Goal: Information Seeking & Learning: Understand process/instructions

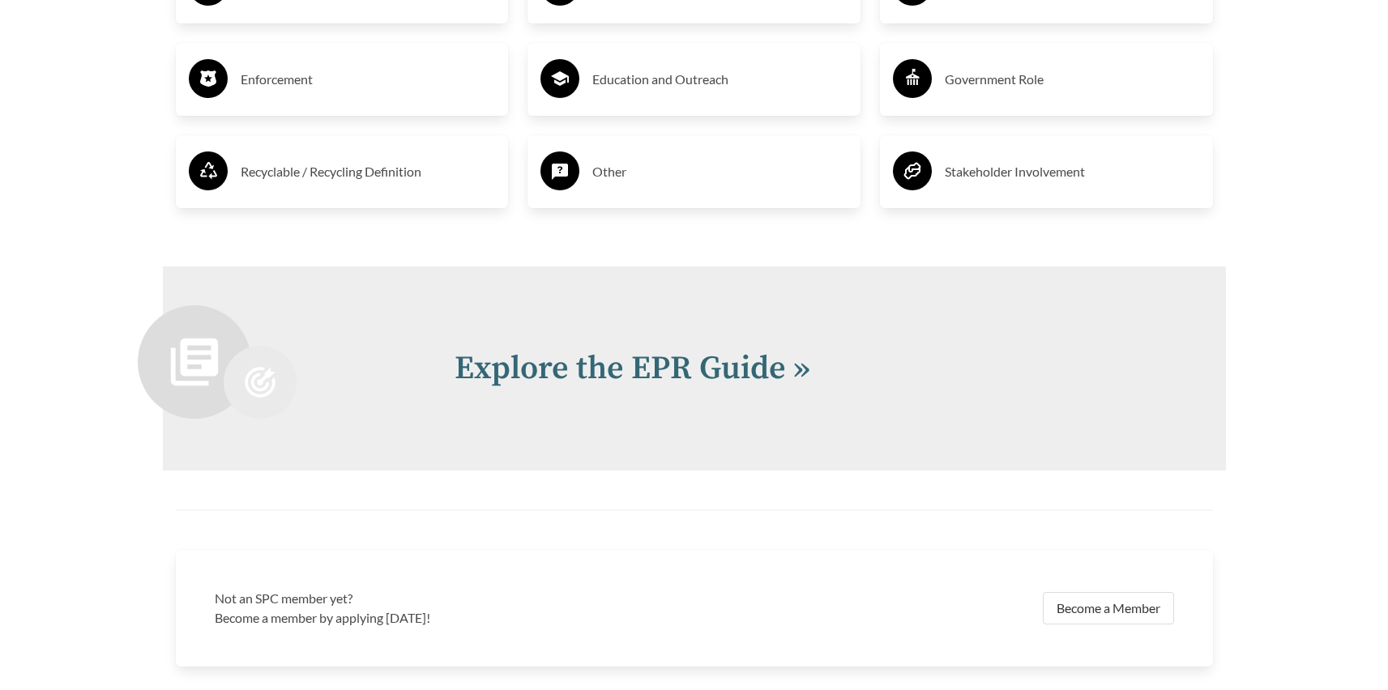
scroll to position [3305, 0]
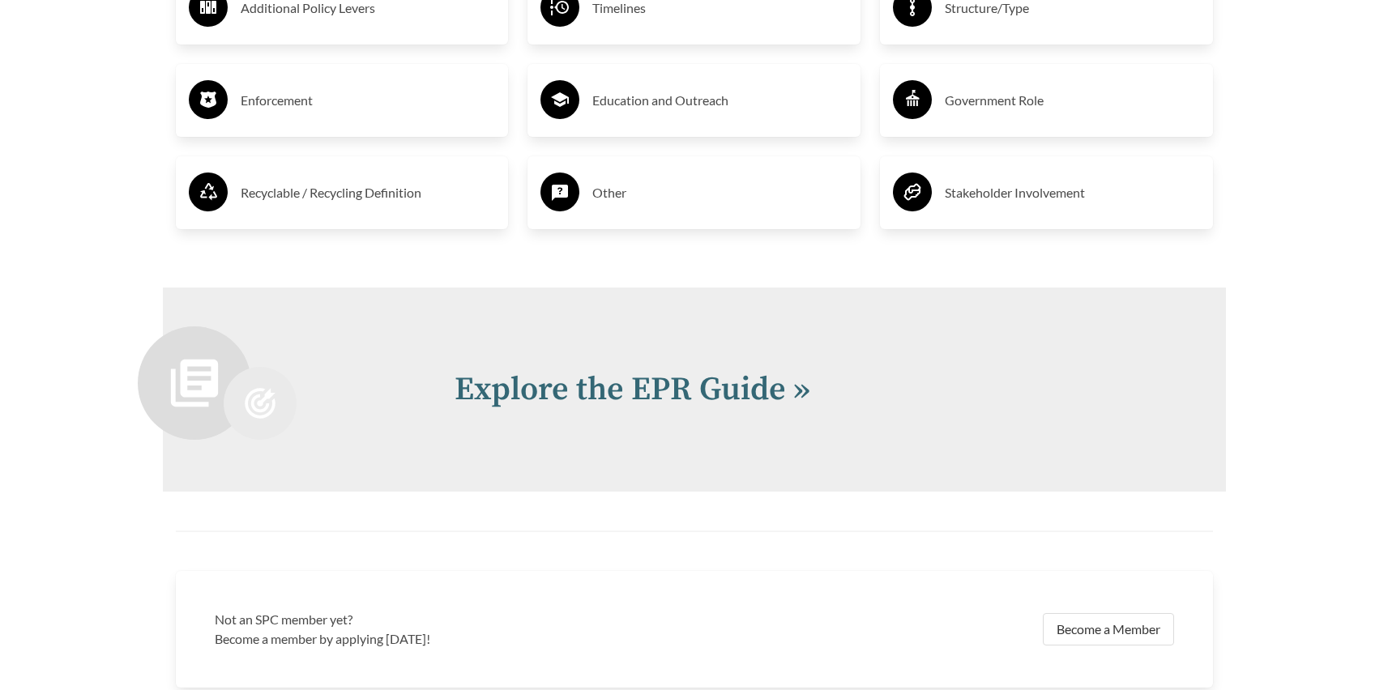
click at [305, 104] on h3 "Enforcement" at bounding box center [368, 101] width 255 height 26
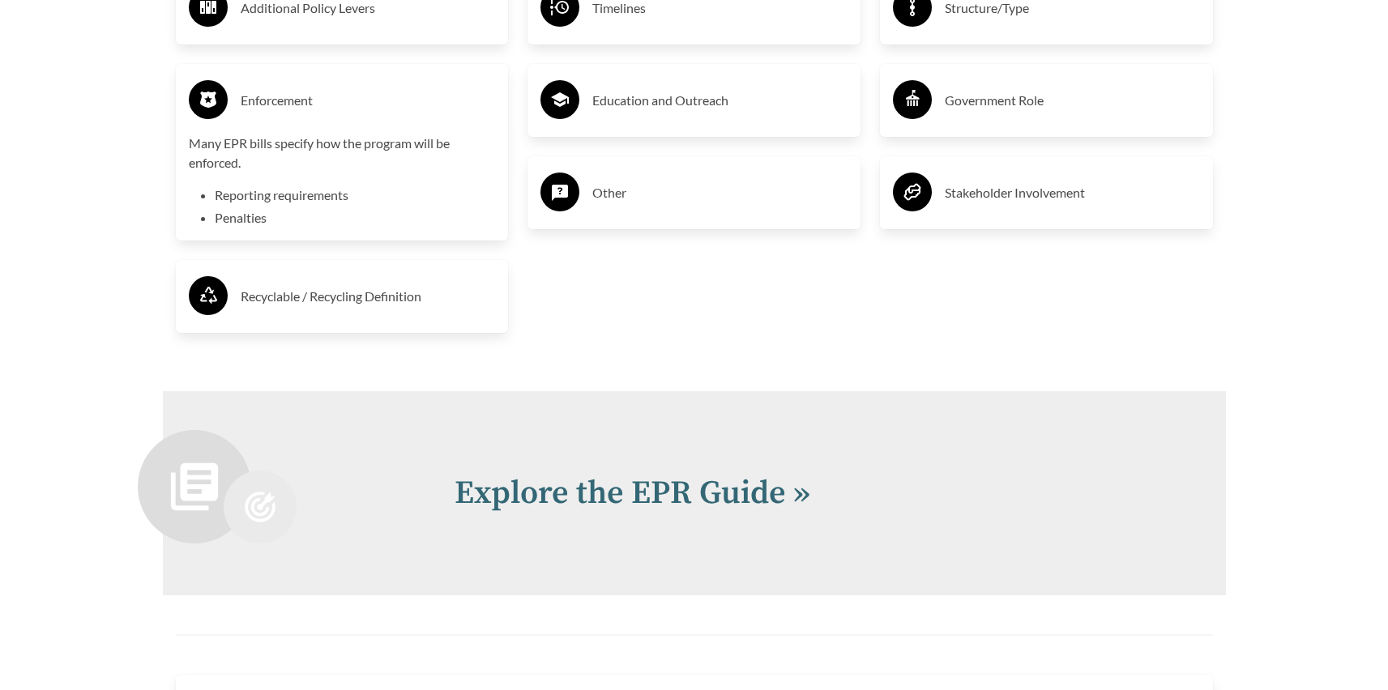
scroll to position [3273, 0]
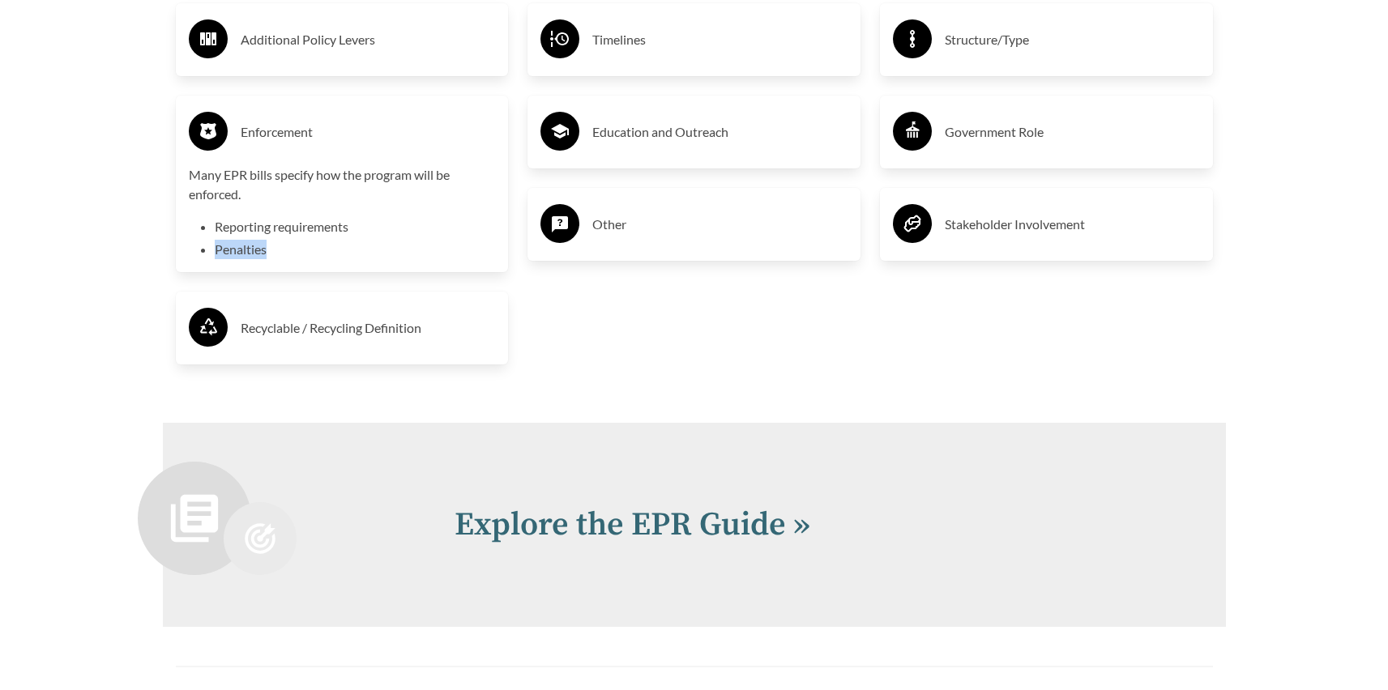
click at [232, 253] on li "Penalties" at bounding box center [355, 249] width 281 height 19
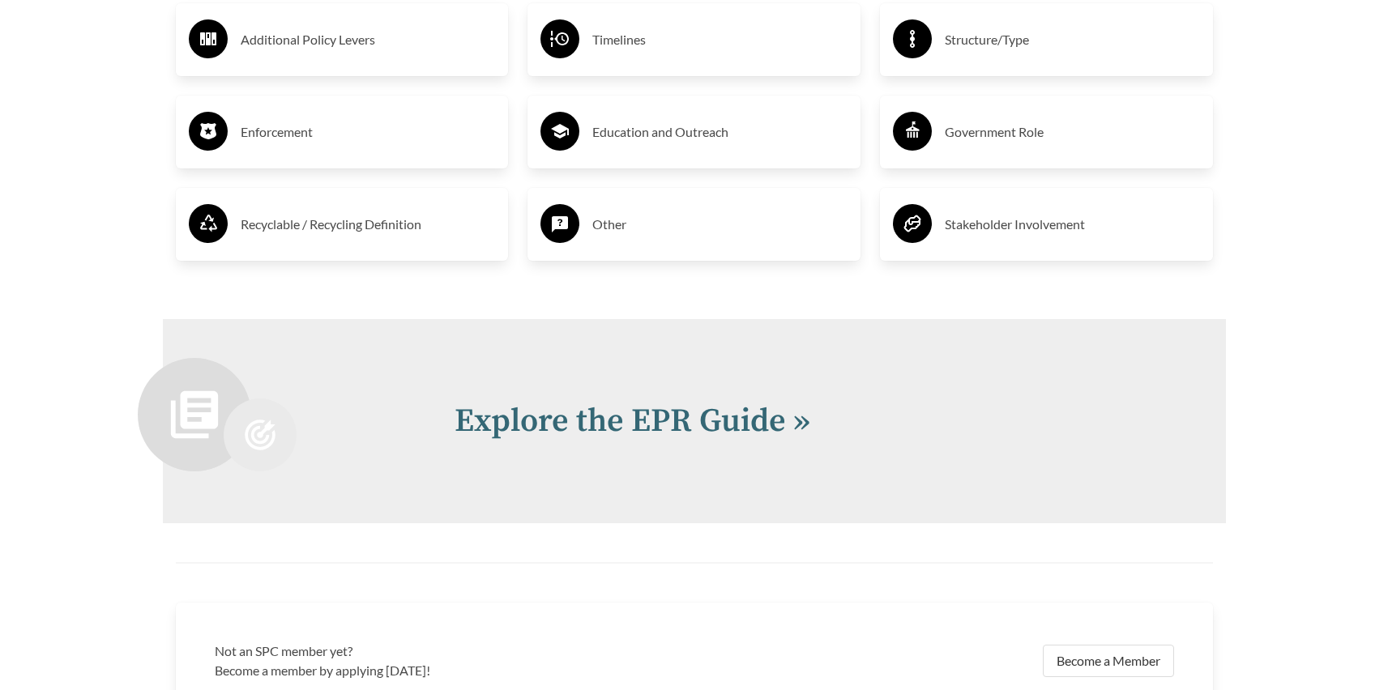
click at [268, 137] on h3 "Enforcement" at bounding box center [368, 132] width 255 height 26
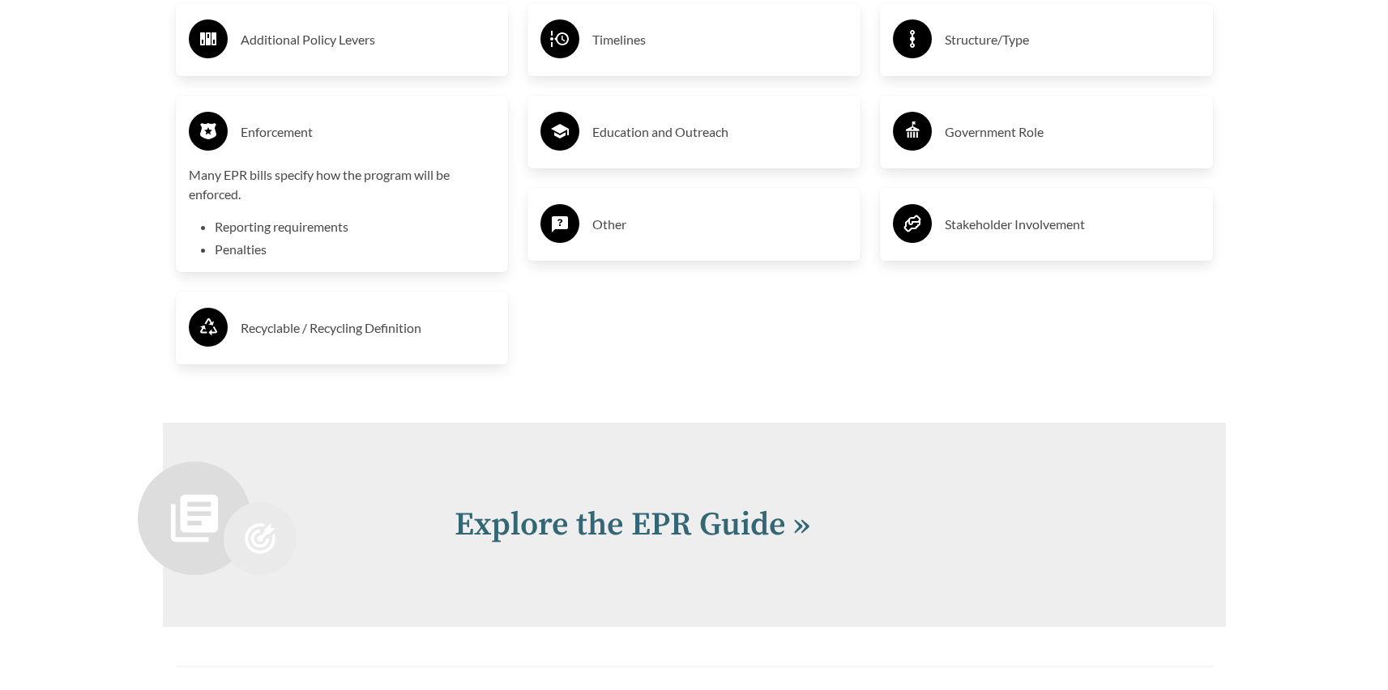
click at [254, 258] on li "Penalties" at bounding box center [355, 249] width 281 height 19
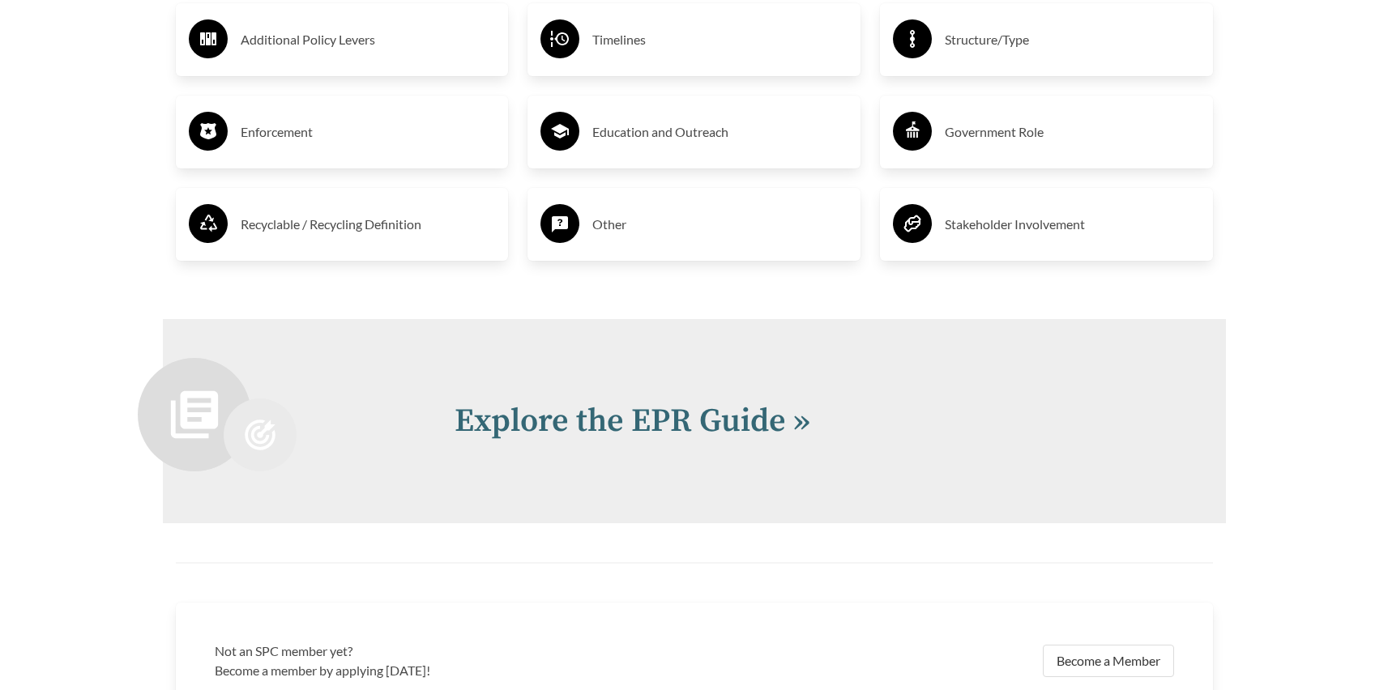
click at [408, 165] on div "Enforcement" at bounding box center [342, 132] width 333 height 73
click at [299, 134] on h3 "Enforcement" at bounding box center [368, 132] width 255 height 26
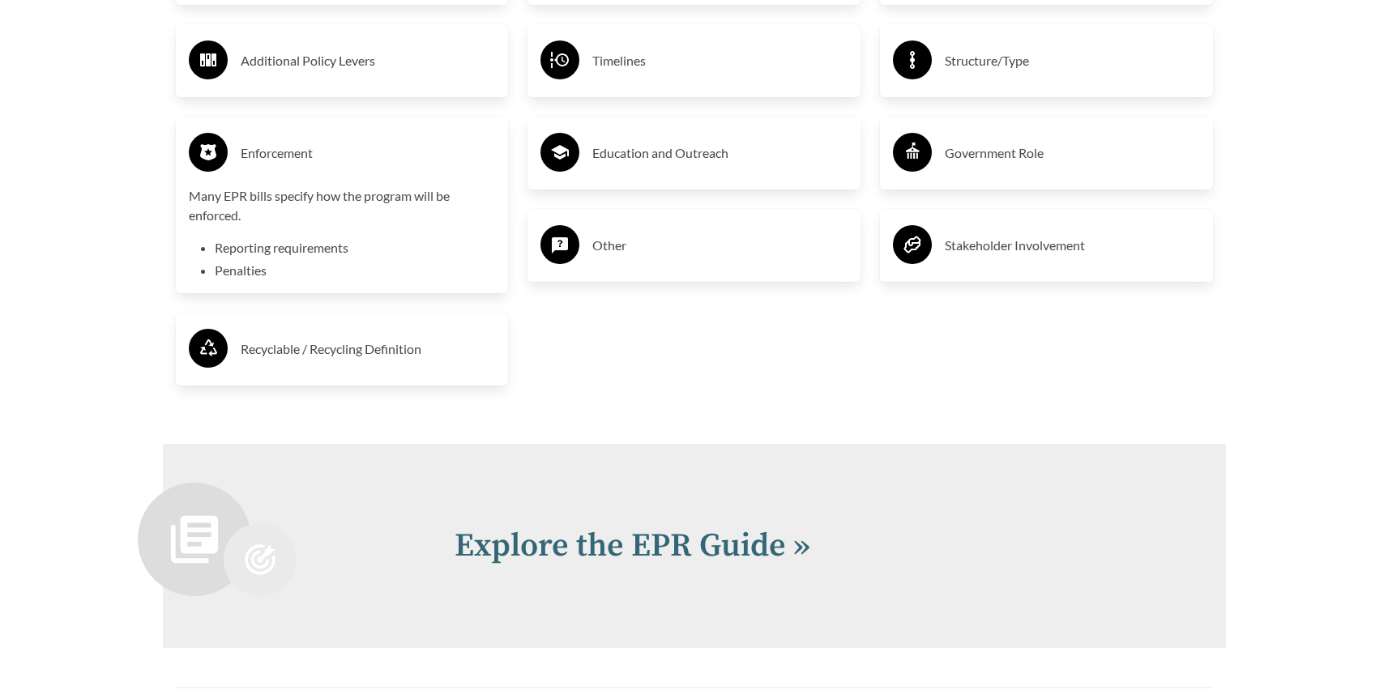
scroll to position [3242, 0]
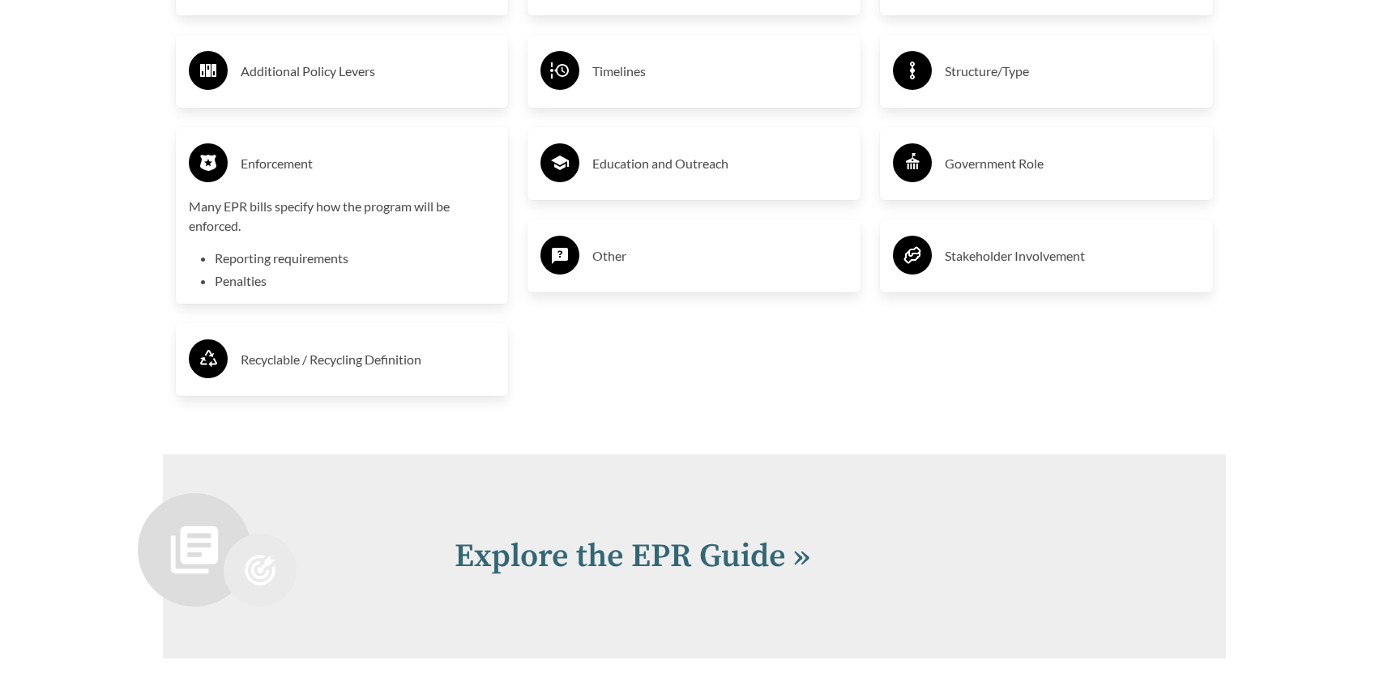
click at [912, 147] on circle at bounding box center [912, 162] width 39 height 39
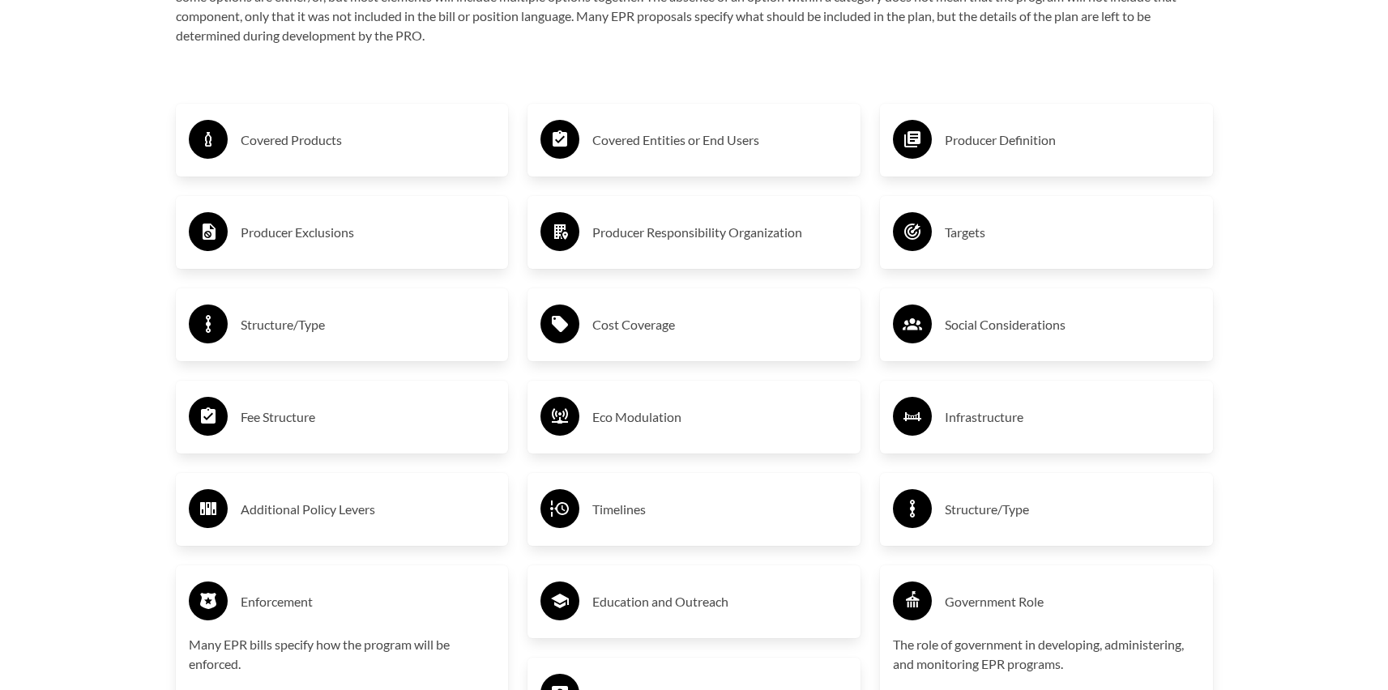
scroll to position [2793, 0]
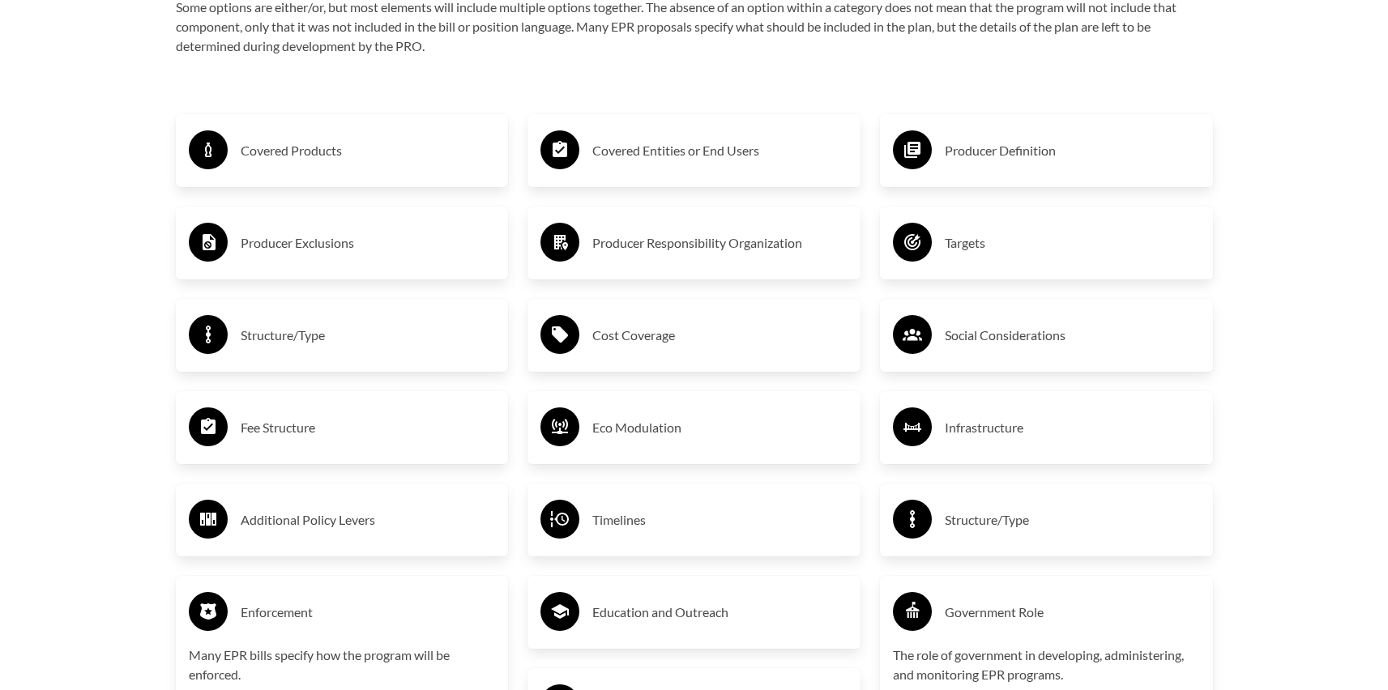
click at [780, 152] on h3 "Covered Entities or End Users" at bounding box center [719, 151] width 255 height 26
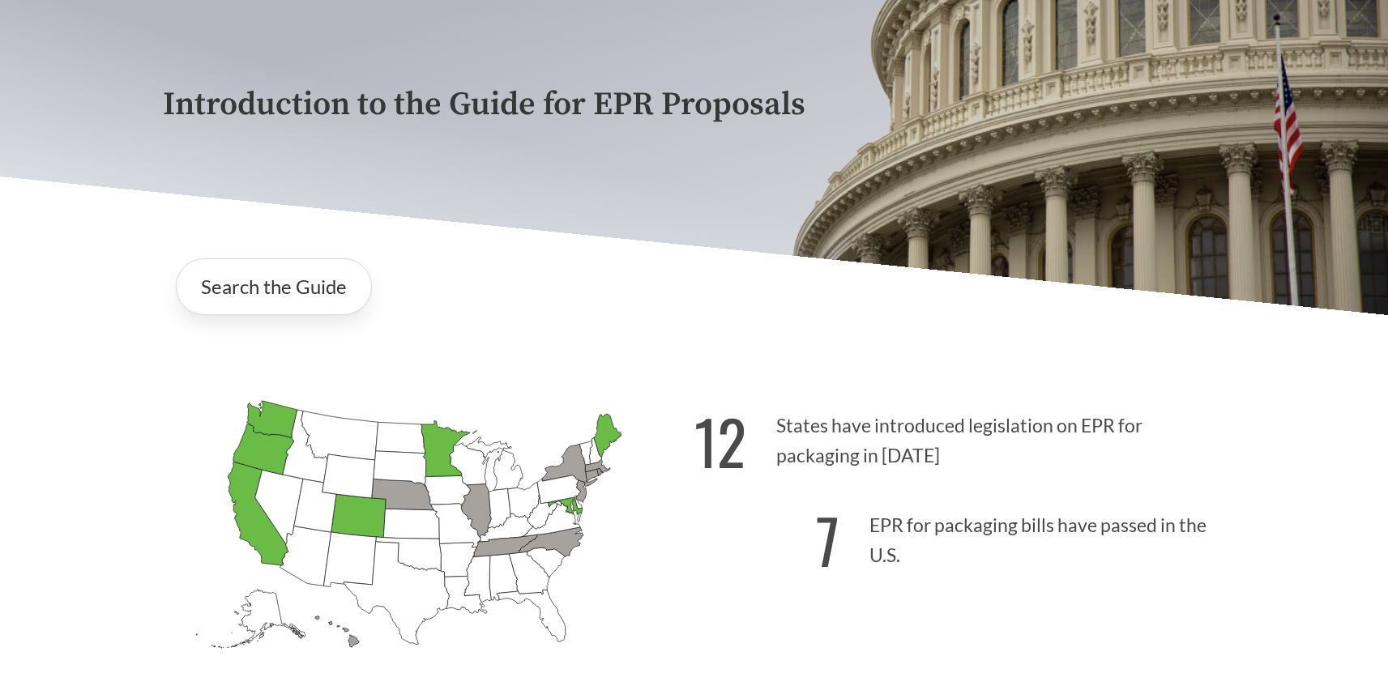
scroll to position [0, 0]
